Goal: Find specific page/section: Find specific page/section

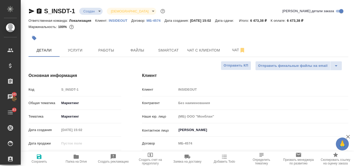
select select "RU"
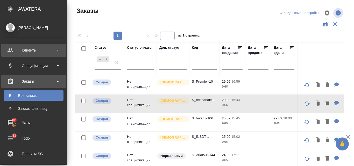
click at [29, 50] on div "Клиенты" at bounding box center [34, 50] width 60 height 8
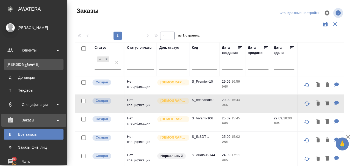
click at [28, 61] on link "К Клиенты" at bounding box center [34, 64] width 60 height 10
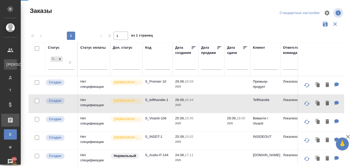
select select "RU"
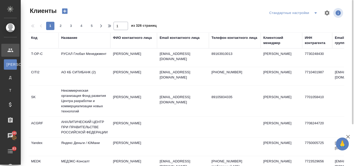
click at [67, 37] on div "Название" at bounding box center [69, 37] width 16 height 5
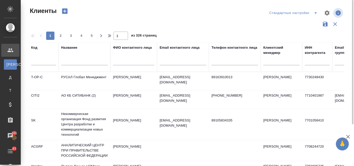
click at [68, 61] on input "text" at bounding box center [84, 62] width 47 height 6
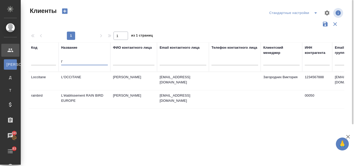
type input "l'"
click at [66, 79] on td "L'OCCITANE" at bounding box center [85, 81] width 52 height 18
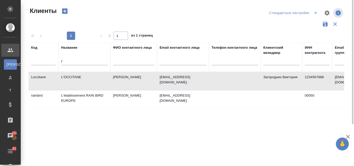
click at [66, 79] on td "L'OCCITANE" at bounding box center [85, 81] width 52 height 18
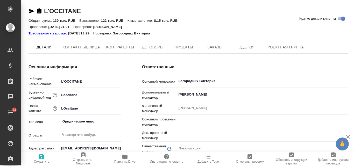
type textarea "x"
type input "[PERSON_NAME]"
type textarea "x"
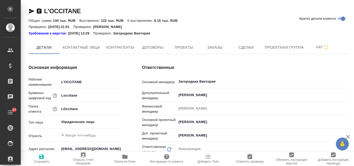
type textarea "x"
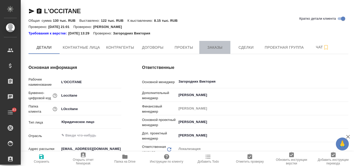
click at [213, 46] on span "Заказы" at bounding box center [214, 47] width 25 height 6
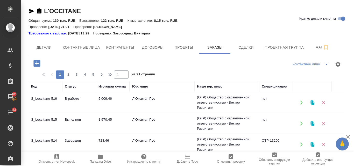
click at [53, 96] on td "S_Loccitane-516" at bounding box center [46, 103] width 34 height 18
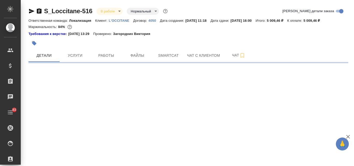
select select "RU"
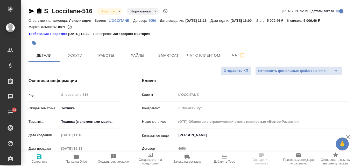
type textarea "x"
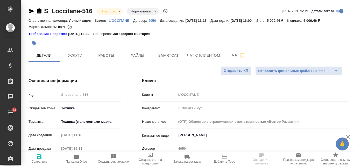
type textarea "x"
click at [71, 54] on span "Услуги" at bounding box center [75, 55] width 25 height 6
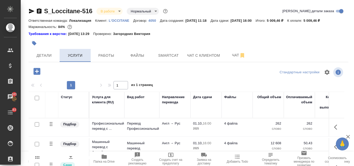
scroll to position [1, 0]
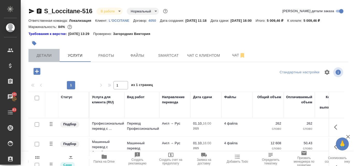
click at [47, 55] on span "Детали" at bounding box center [44, 55] width 25 height 6
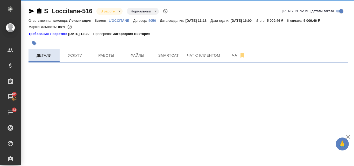
select select "RU"
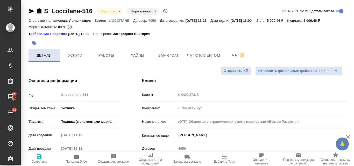
type textarea "x"
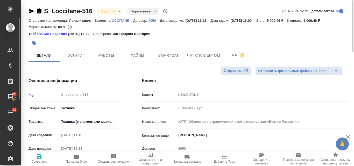
type textarea "x"
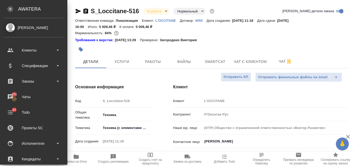
type textarea "x"
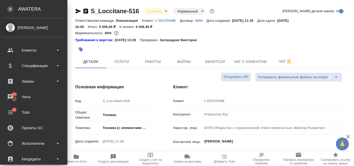
type textarea "x"
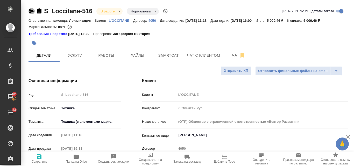
click at [32, 10] on icon "button" at bounding box center [32, 11] width 6 height 6
type textarea "x"
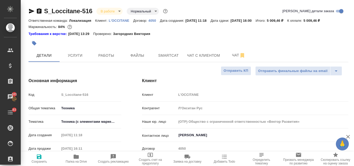
type textarea "x"
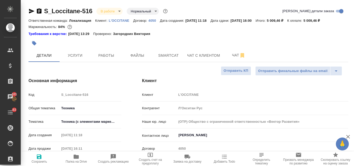
type textarea "x"
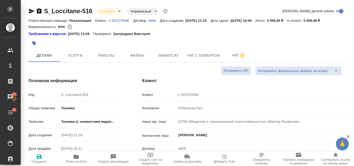
type textarea "x"
